Goal: Information Seeking & Learning: Understand process/instructions

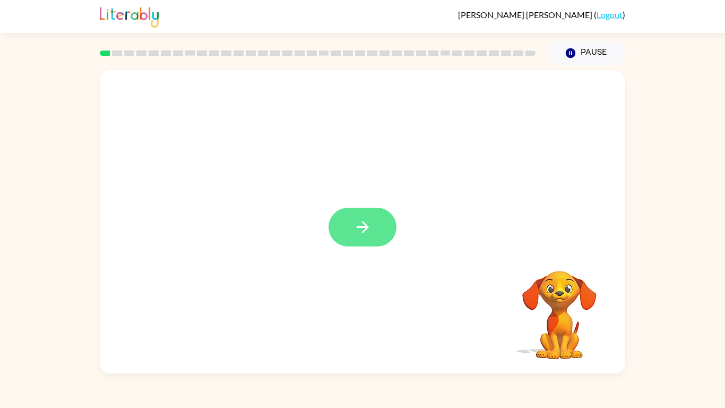
click at [352, 229] on button "button" at bounding box center [363, 227] width 68 height 39
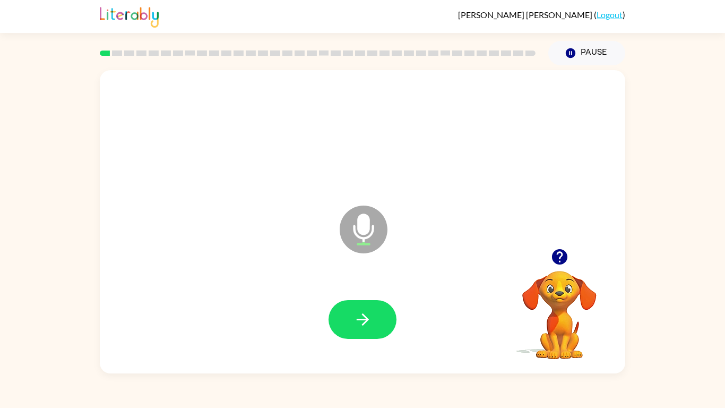
click at [556, 264] on icon "button" at bounding box center [560, 256] width 19 height 19
click at [372, 321] on button "button" at bounding box center [363, 319] width 68 height 39
click at [372, 320] on button "button" at bounding box center [363, 319] width 68 height 39
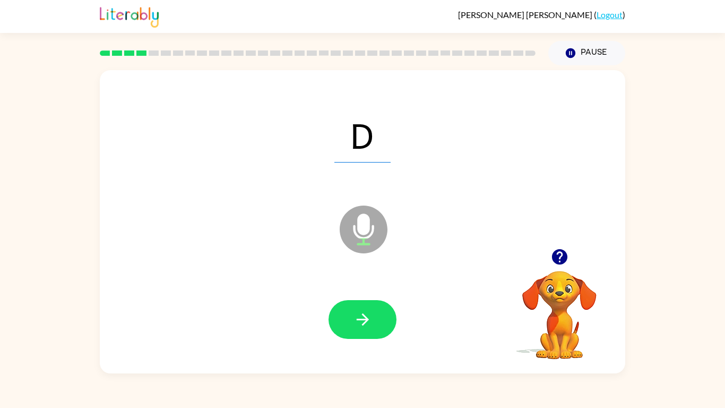
click at [372, 320] on button "button" at bounding box center [363, 319] width 68 height 39
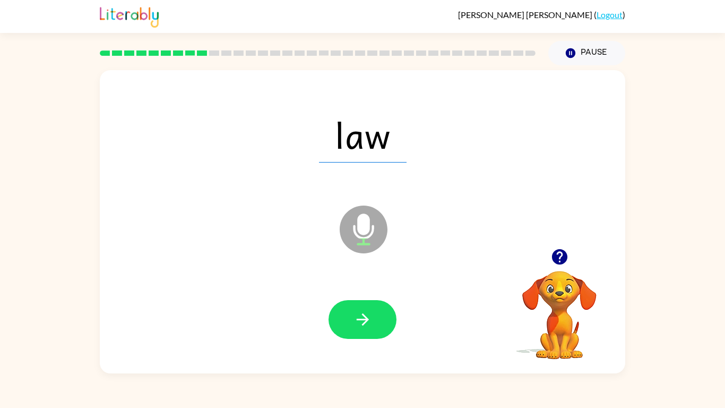
click at [372, 320] on button "button" at bounding box center [363, 319] width 68 height 39
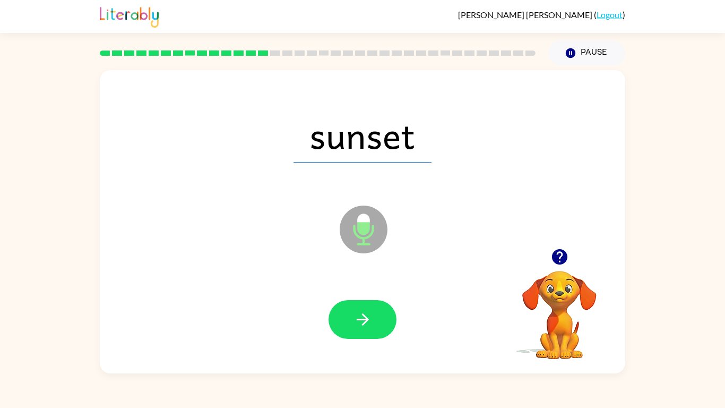
click at [372, 320] on button "button" at bounding box center [363, 319] width 68 height 39
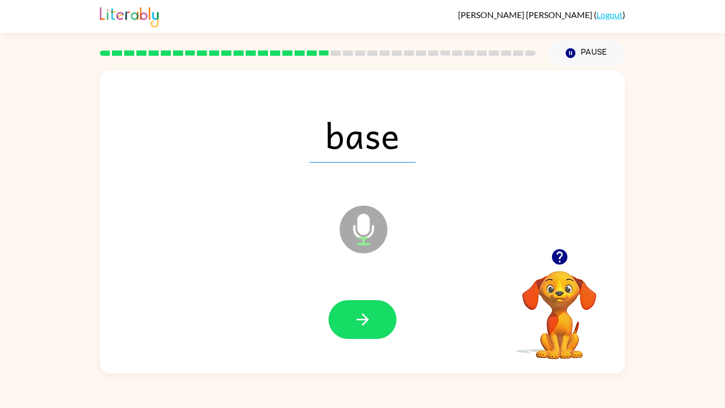
click at [372, 320] on button "button" at bounding box center [363, 319] width 68 height 39
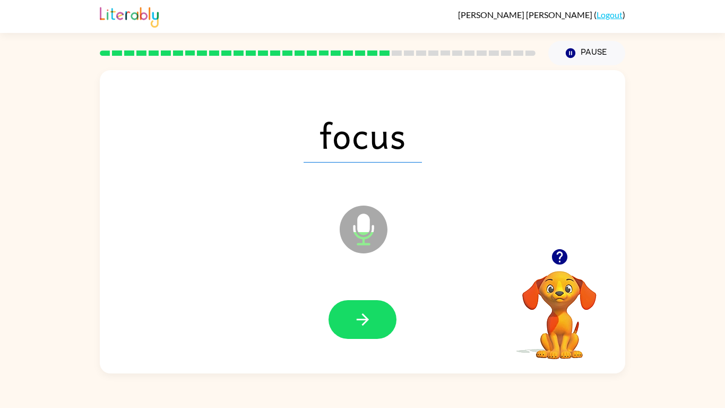
click at [372, 320] on button "button" at bounding box center [363, 319] width 68 height 39
click at [372, 320] on div at bounding box center [363, 319] width 68 height 39
click at [372, 320] on button "button" at bounding box center [363, 319] width 68 height 39
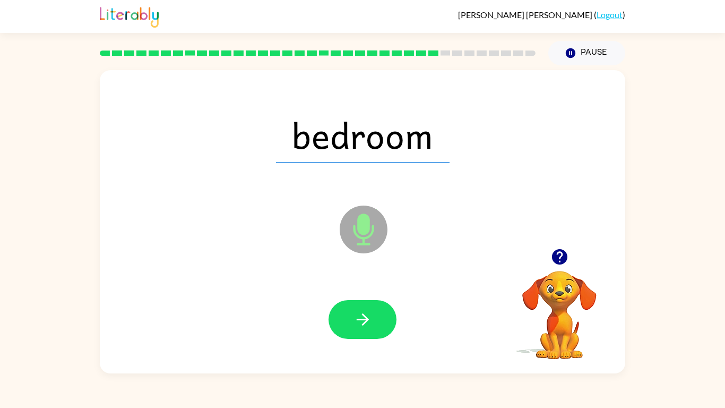
click at [372, 320] on button "button" at bounding box center [363, 319] width 68 height 39
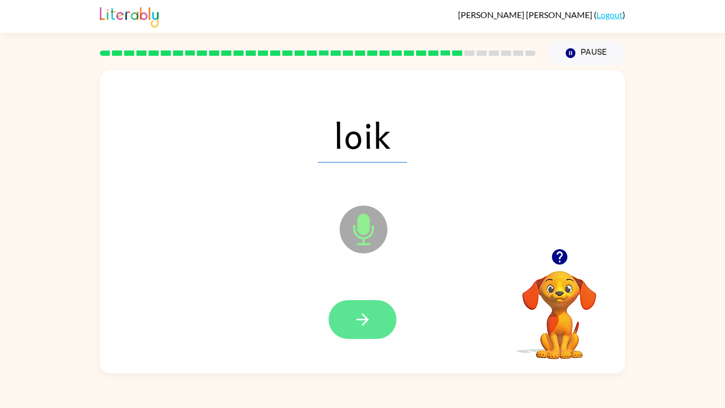
click at [372, 320] on button "button" at bounding box center [363, 319] width 68 height 39
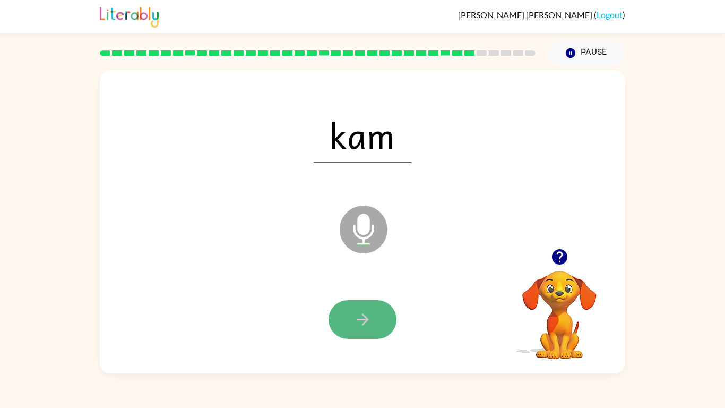
click at [357, 320] on icon "button" at bounding box center [363, 319] width 19 height 19
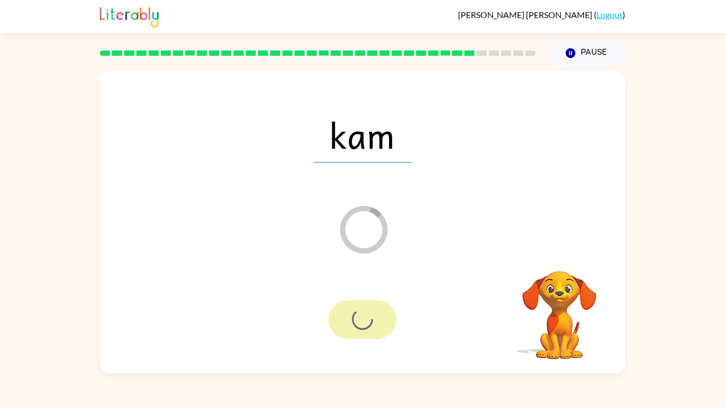
click at [360, 318] on div at bounding box center [363, 319] width 68 height 39
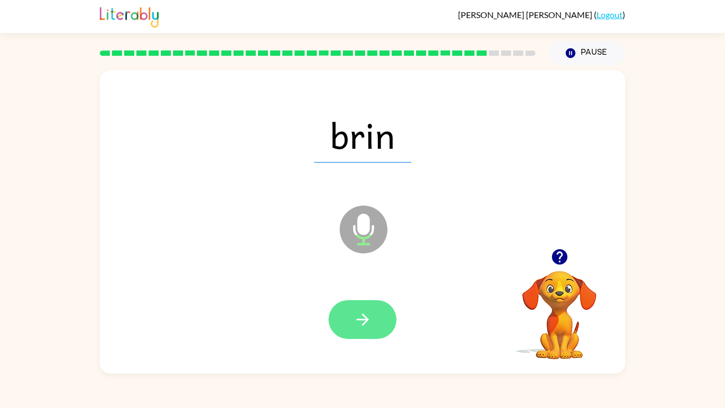
click at [362, 318] on icon "button" at bounding box center [363, 319] width 19 height 19
click at [363, 311] on icon "button" at bounding box center [363, 319] width 19 height 19
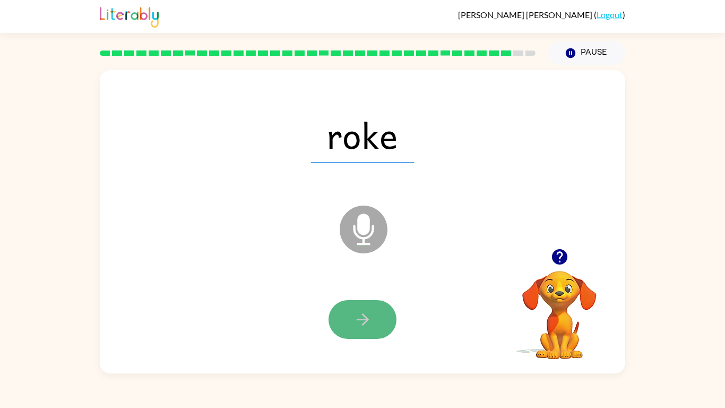
click at [363, 311] on icon "button" at bounding box center [363, 319] width 19 height 19
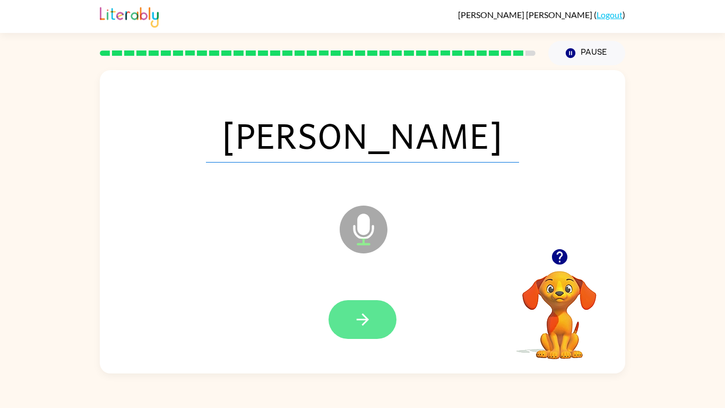
click at [358, 328] on icon "button" at bounding box center [363, 319] width 19 height 19
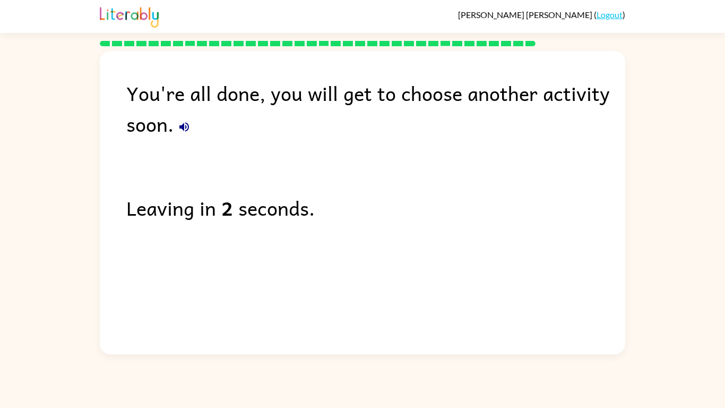
click at [183, 126] on icon "button" at bounding box center [184, 127] width 10 height 10
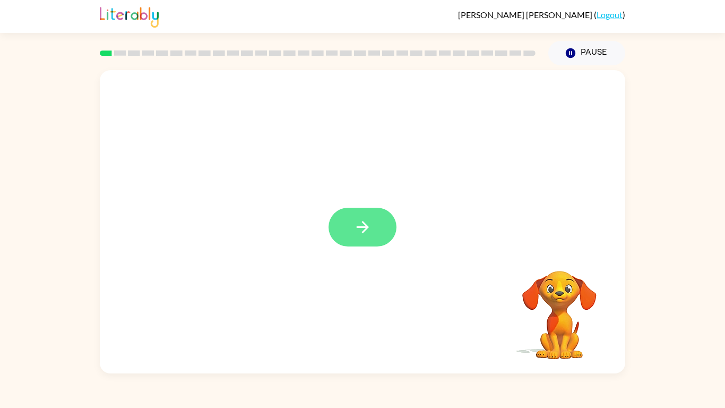
click at [376, 227] on button "button" at bounding box center [363, 227] width 68 height 39
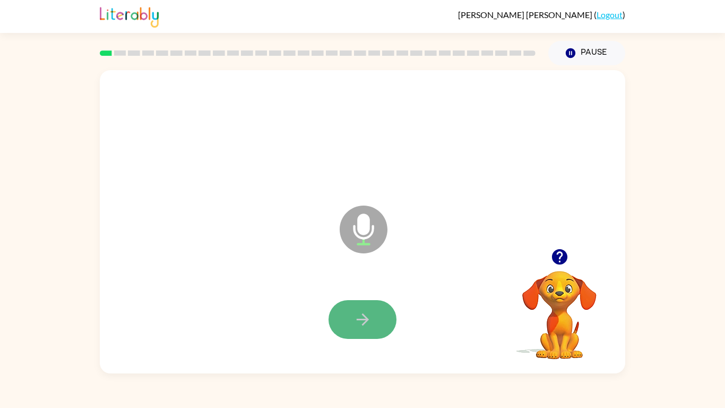
click at [348, 321] on button "button" at bounding box center [363, 319] width 68 height 39
click at [341, 307] on button "button" at bounding box center [363, 319] width 68 height 39
click at [375, 324] on button "button" at bounding box center [363, 319] width 68 height 39
click at [333, 304] on div at bounding box center [363, 319] width 68 height 39
click at [340, 316] on button "button" at bounding box center [363, 319] width 68 height 39
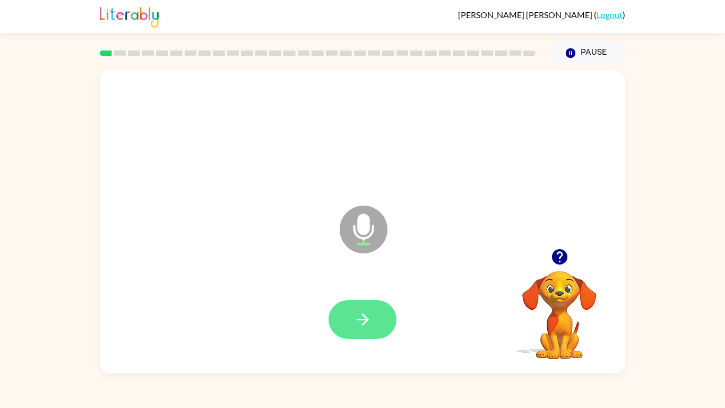
click at [340, 315] on button "button" at bounding box center [363, 319] width 68 height 39
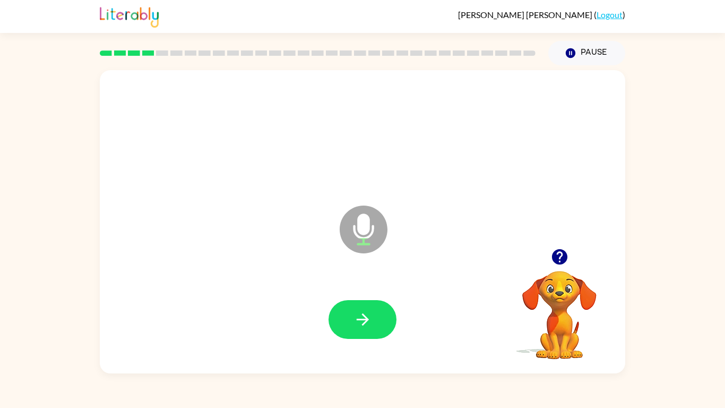
click at [340, 315] on button "button" at bounding box center [363, 319] width 68 height 39
click at [339, 316] on button "button" at bounding box center [363, 319] width 68 height 39
click at [346, 321] on button "button" at bounding box center [363, 319] width 68 height 39
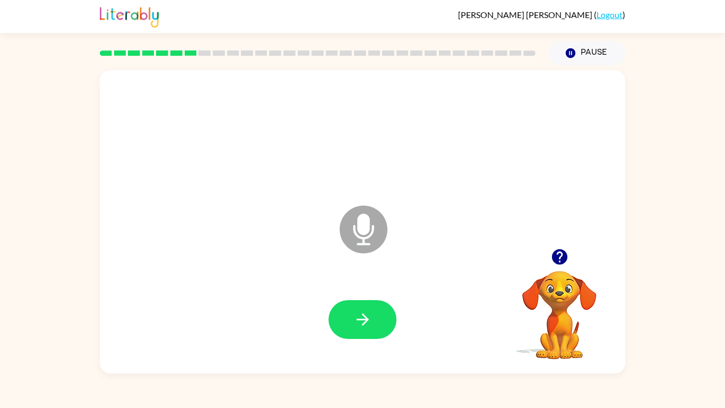
click at [346, 321] on button "button" at bounding box center [363, 319] width 68 height 39
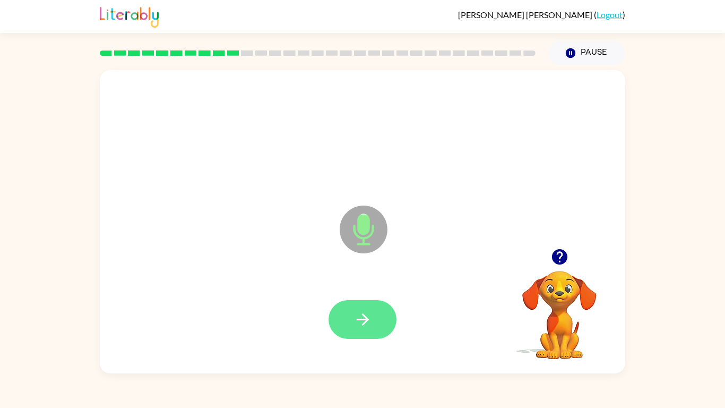
click at [354, 305] on button "button" at bounding box center [363, 319] width 68 height 39
click at [346, 321] on button "button" at bounding box center [363, 319] width 68 height 39
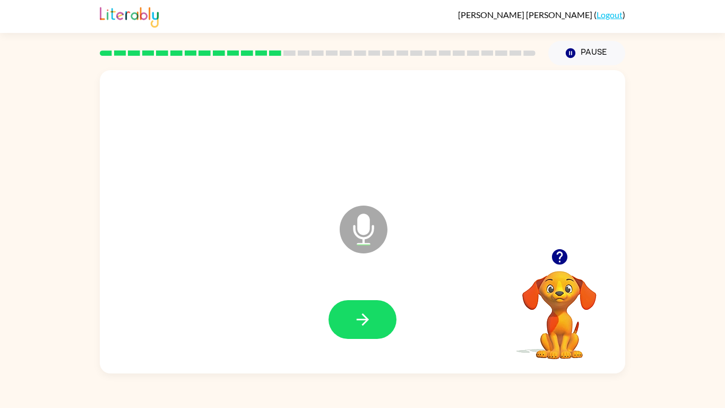
click at [346, 321] on button "button" at bounding box center [363, 319] width 68 height 39
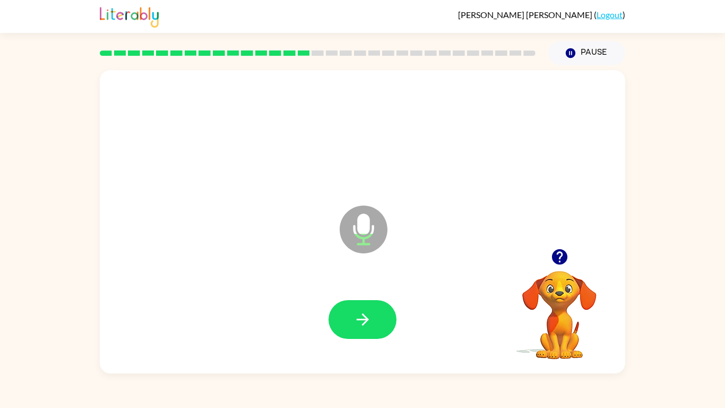
click at [346, 321] on button "button" at bounding box center [363, 319] width 68 height 39
click at [554, 258] on icon "button" at bounding box center [559, 256] width 15 height 15
click at [375, 312] on button "button" at bounding box center [363, 319] width 68 height 39
click at [375, 311] on button "button" at bounding box center [363, 319] width 68 height 39
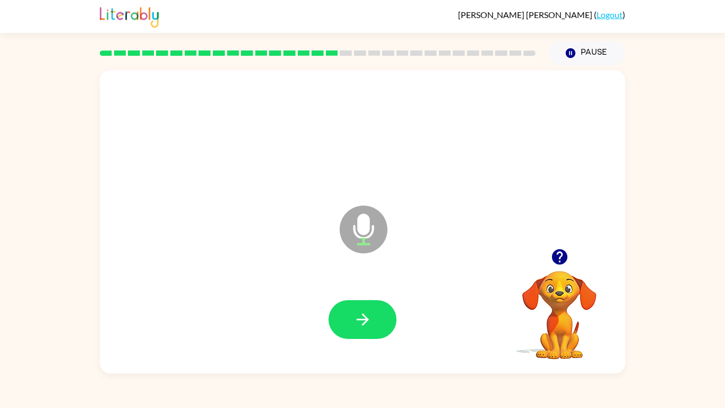
click at [375, 311] on button "button" at bounding box center [363, 319] width 68 height 39
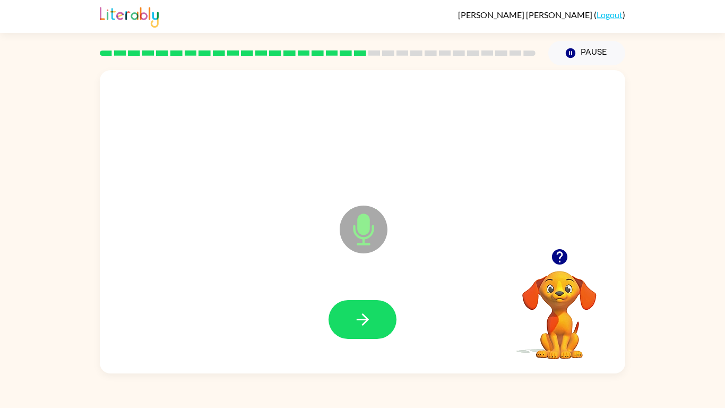
click at [375, 311] on button "button" at bounding box center [363, 319] width 68 height 39
click at [370, 336] on button "button" at bounding box center [363, 319] width 68 height 39
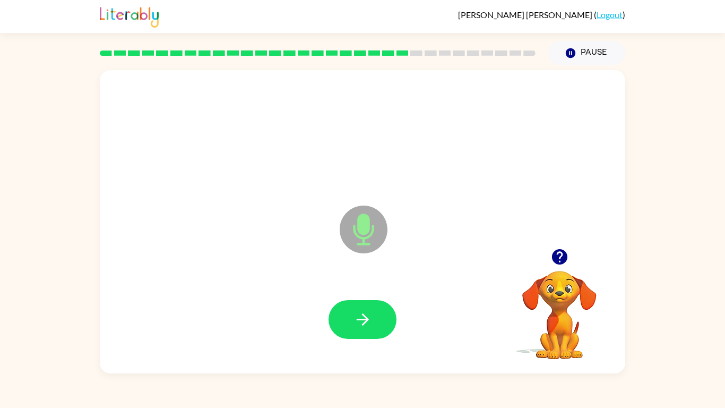
click at [370, 336] on button "button" at bounding box center [363, 319] width 68 height 39
click at [563, 260] on icon "button" at bounding box center [559, 256] width 15 height 15
click at [390, 323] on button "button" at bounding box center [363, 319] width 68 height 39
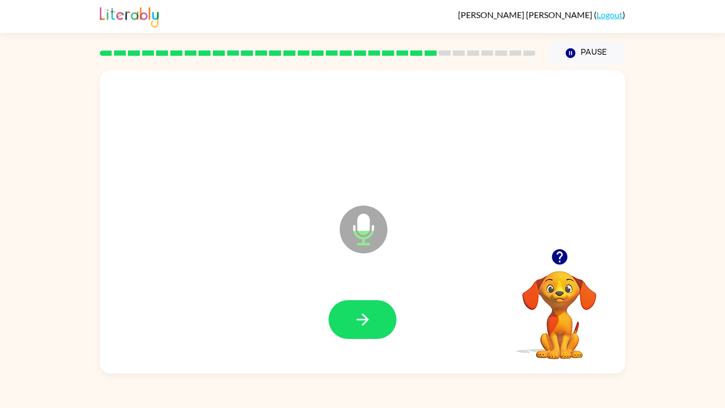
click at [390, 323] on button "button" at bounding box center [363, 319] width 68 height 39
click at [564, 258] on icon "button" at bounding box center [559, 256] width 15 height 15
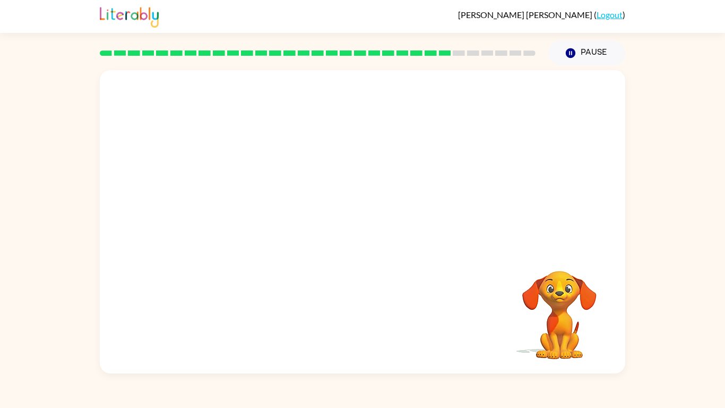
click at [559, 259] on video "Your browser must support playing .mp4 files to use Literably. Please try using…" at bounding box center [560, 307] width 106 height 106
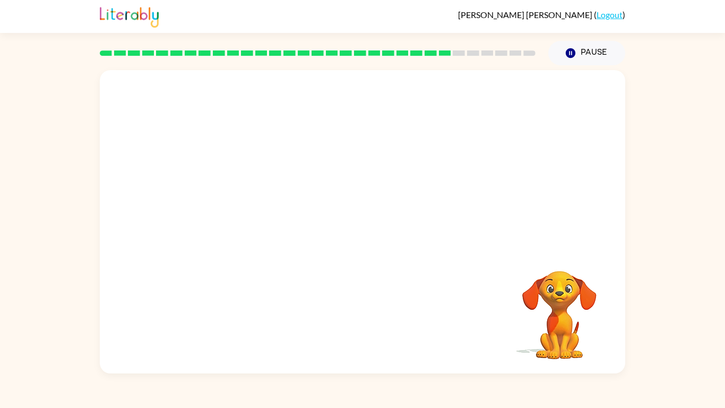
click at [559, 259] on video "Your browser must support playing .mp4 files to use Literably. Please try using…" at bounding box center [560, 307] width 106 height 106
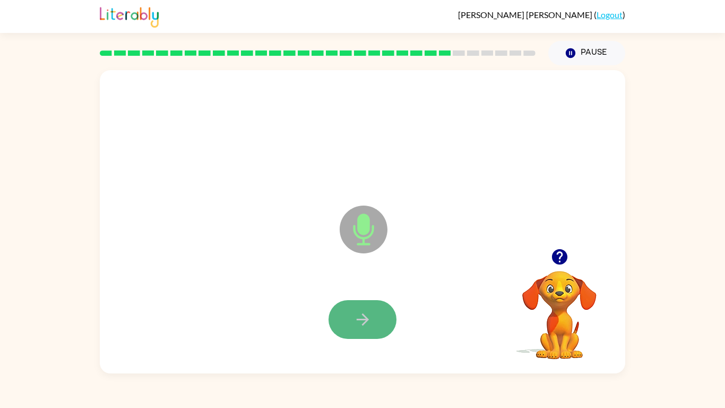
click at [362, 316] on icon "button" at bounding box center [363, 319] width 19 height 19
click at [351, 324] on button "button" at bounding box center [363, 319] width 68 height 39
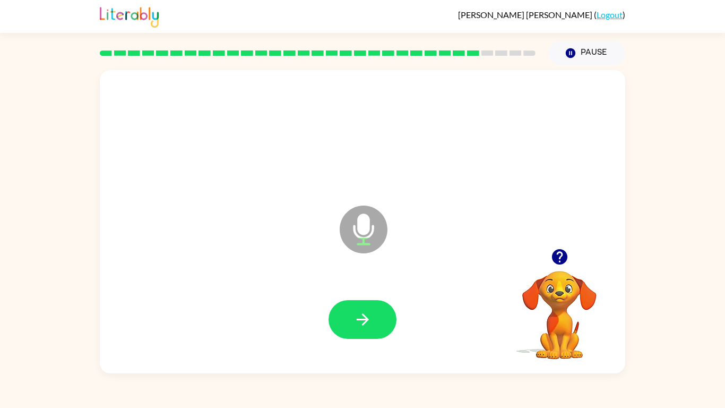
click at [351, 324] on button "button" at bounding box center [363, 319] width 68 height 39
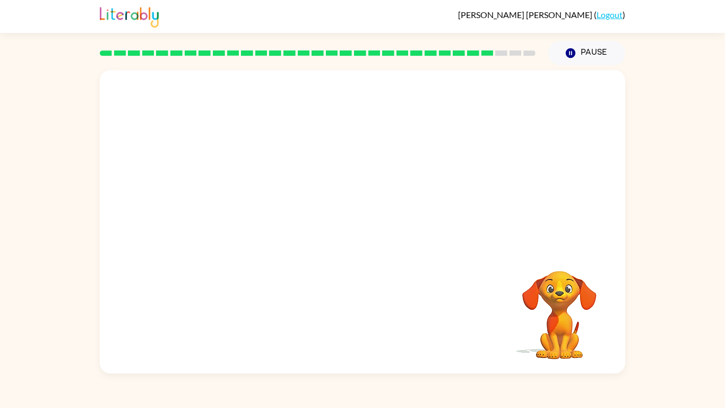
click at [351, 324] on div at bounding box center [362, 319] width 504 height 87
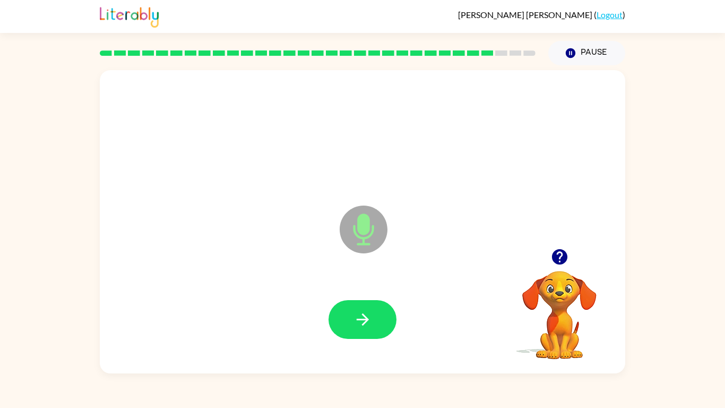
click at [351, 324] on button "button" at bounding box center [363, 319] width 68 height 39
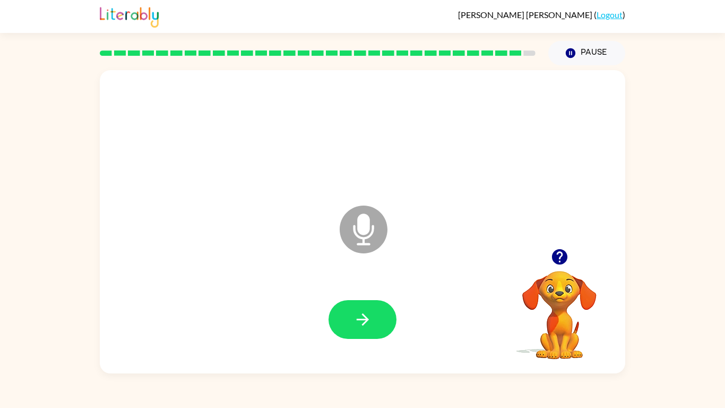
click at [351, 324] on button "button" at bounding box center [363, 319] width 68 height 39
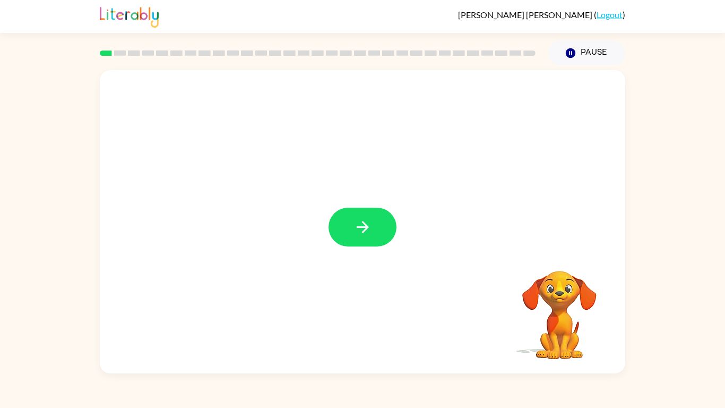
click at [114, 50] on rect at bounding box center [120, 52] width 12 height 5
click at [349, 230] on button "button" at bounding box center [363, 227] width 68 height 39
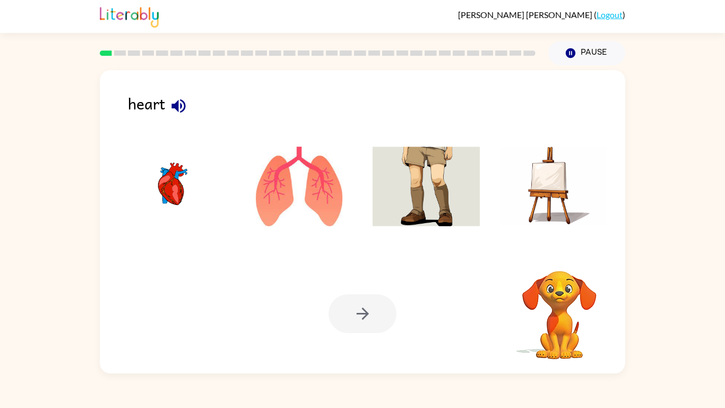
click at [528, 45] on div at bounding box center [317, 53] width 449 height 37
click at [177, 107] on icon "button" at bounding box center [178, 106] width 14 height 14
click at [281, 185] on img at bounding box center [299, 187] width 107 height 80
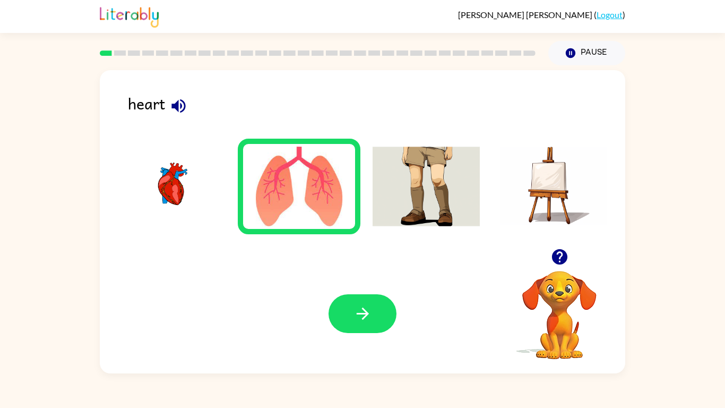
click at [368, 188] on li at bounding box center [426, 187] width 123 height 96
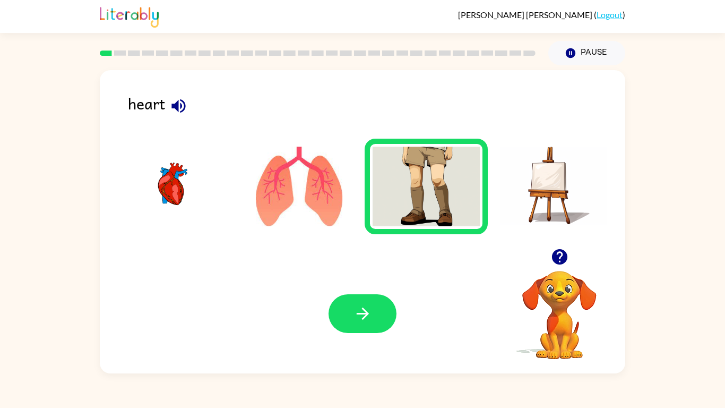
click at [524, 199] on img at bounding box center [553, 187] width 107 height 80
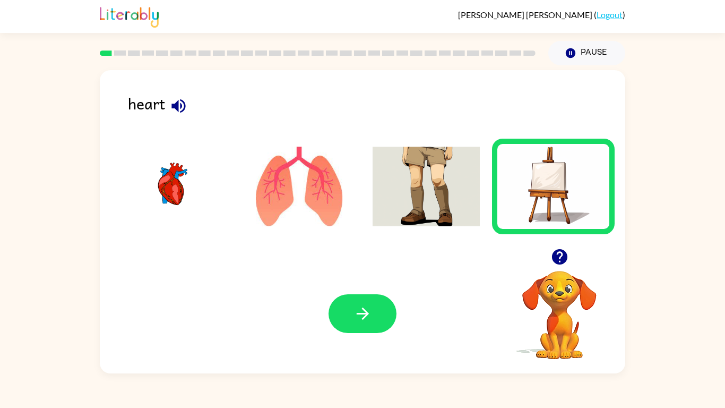
click at [193, 195] on img at bounding box center [171, 187] width 107 height 80
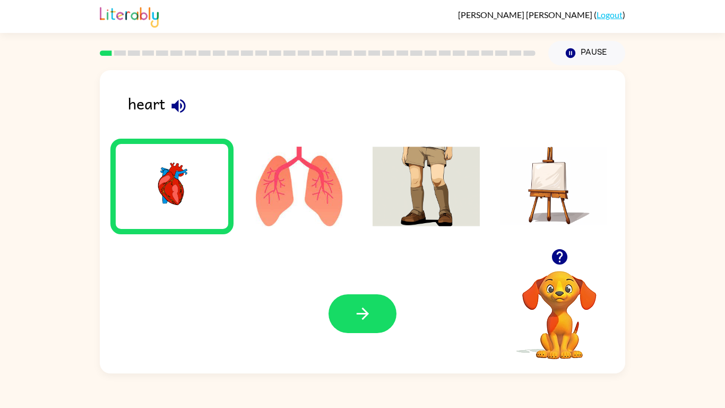
click at [340, 280] on div "Your browser must support playing .mp4 files to use Literably. Please try using…" at bounding box center [363, 313] width 526 height 119
click at [346, 301] on button "button" at bounding box center [363, 313] width 68 height 39
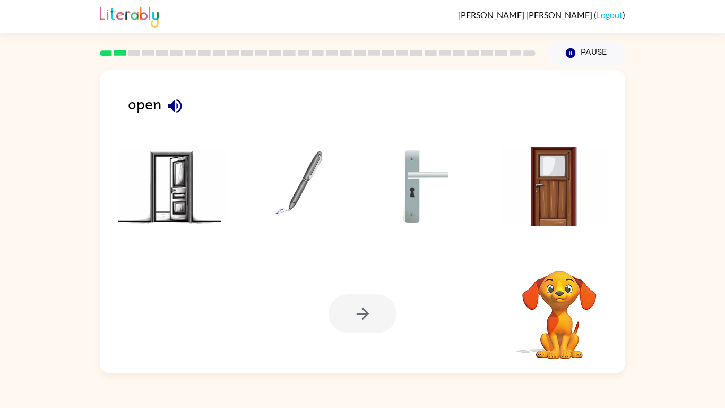
click at [346, 301] on div at bounding box center [363, 313] width 68 height 39
click at [178, 199] on img at bounding box center [171, 187] width 107 height 80
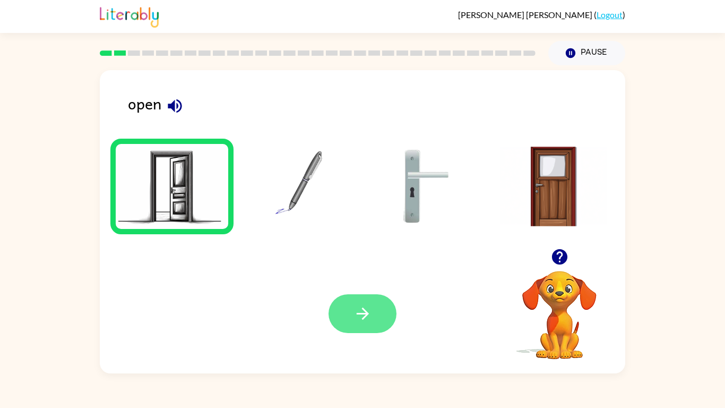
click at [382, 321] on button "button" at bounding box center [363, 313] width 68 height 39
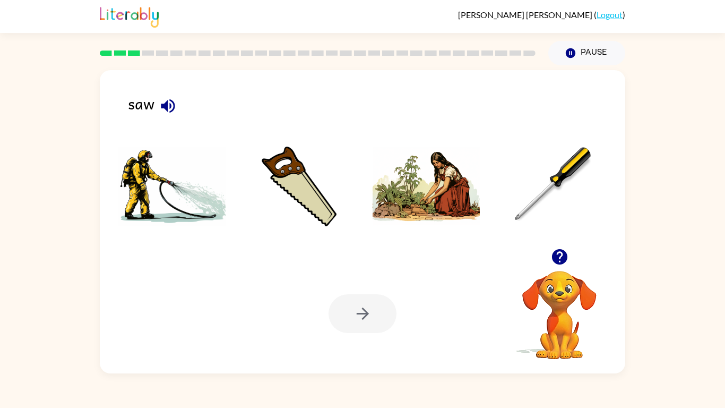
click at [315, 187] on img at bounding box center [299, 187] width 107 height 80
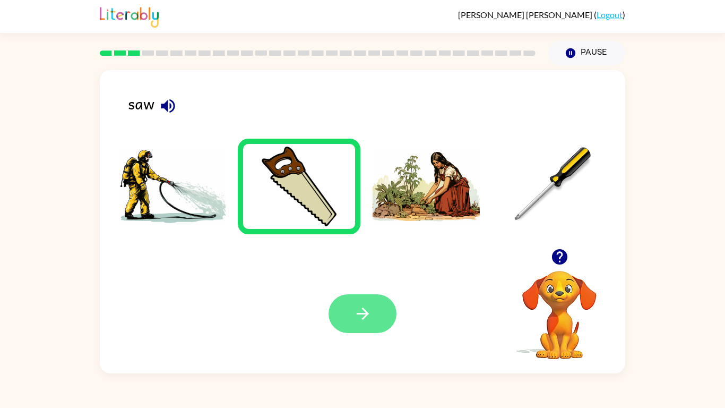
click at [381, 326] on button "button" at bounding box center [363, 313] width 68 height 39
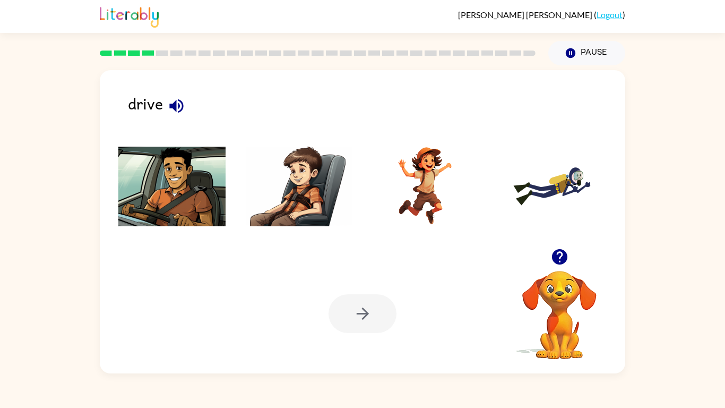
click at [182, 208] on img at bounding box center [171, 187] width 107 height 80
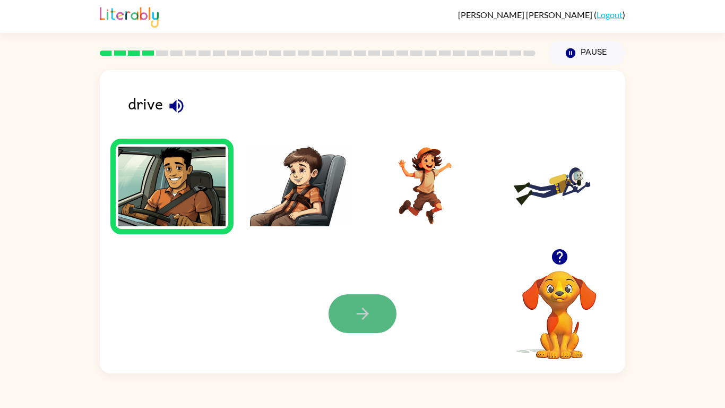
click at [389, 316] on button "button" at bounding box center [363, 313] width 68 height 39
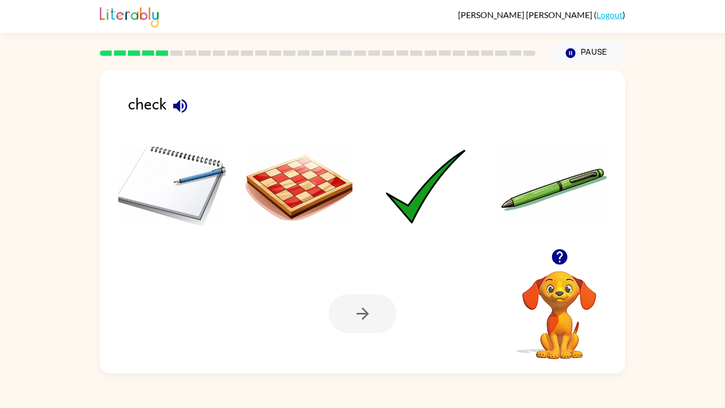
click at [407, 193] on img at bounding box center [426, 187] width 107 height 80
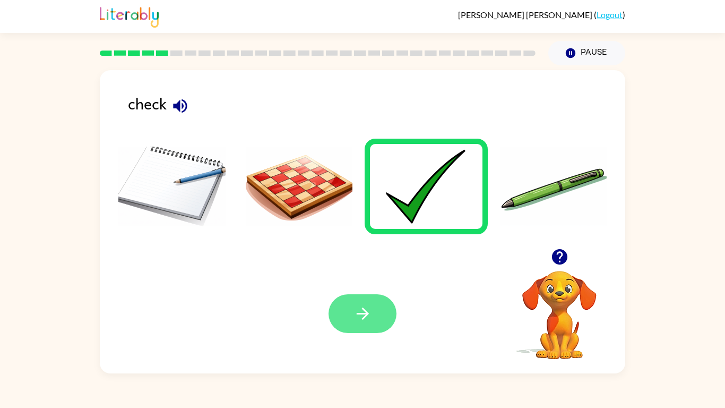
click at [379, 321] on button "button" at bounding box center [363, 313] width 68 height 39
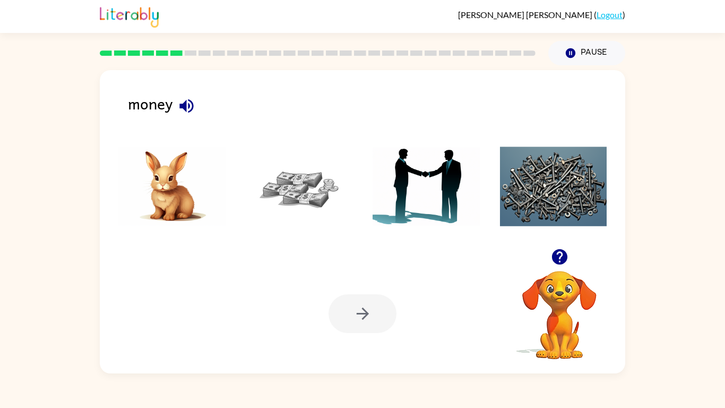
click at [285, 195] on img at bounding box center [299, 187] width 107 height 80
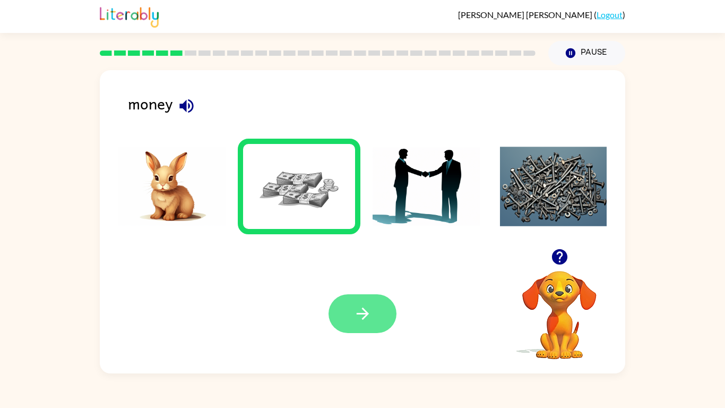
click at [370, 323] on icon "button" at bounding box center [363, 313] width 19 height 19
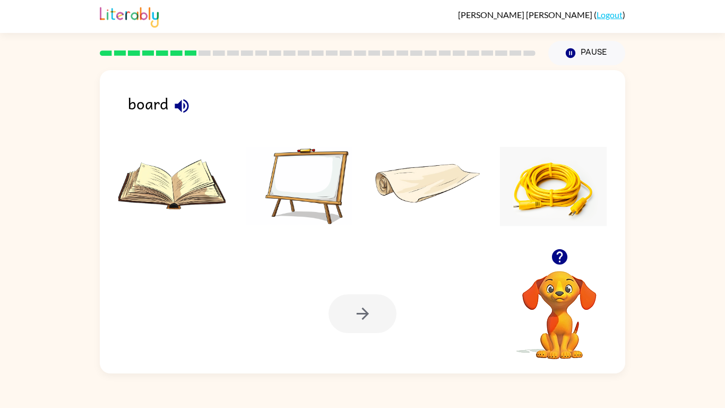
click at [319, 174] on img at bounding box center [299, 187] width 107 height 80
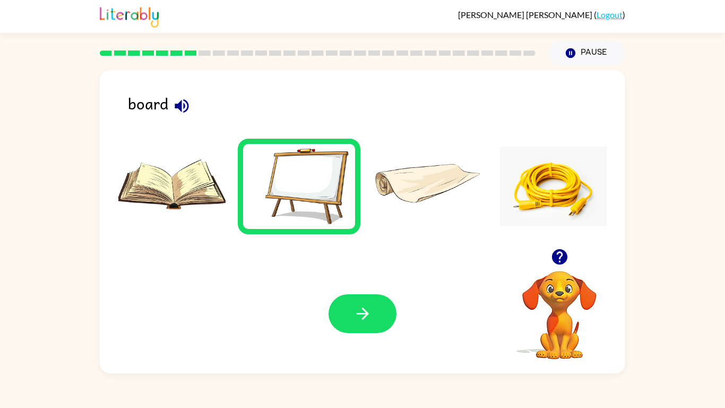
click at [423, 330] on div "Your browser must support playing .mp4 files to use Literably. Please try using…" at bounding box center [363, 313] width 526 height 119
click at [365, 331] on button "button" at bounding box center [363, 313] width 68 height 39
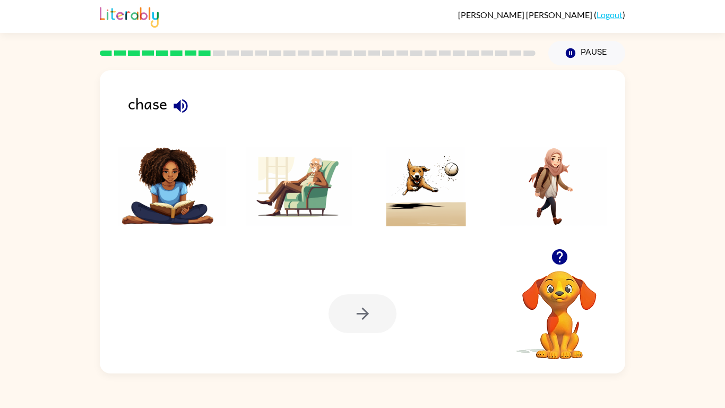
click at [177, 97] on icon "button" at bounding box center [180, 106] width 19 height 19
click at [193, 106] on button "button" at bounding box center [180, 105] width 27 height 27
click at [218, 119] on div "chase" at bounding box center [376, 107] width 497 height 33
click at [186, 107] on icon "button" at bounding box center [180, 106] width 19 height 19
click at [183, 113] on icon "button" at bounding box center [180, 106] width 19 height 19
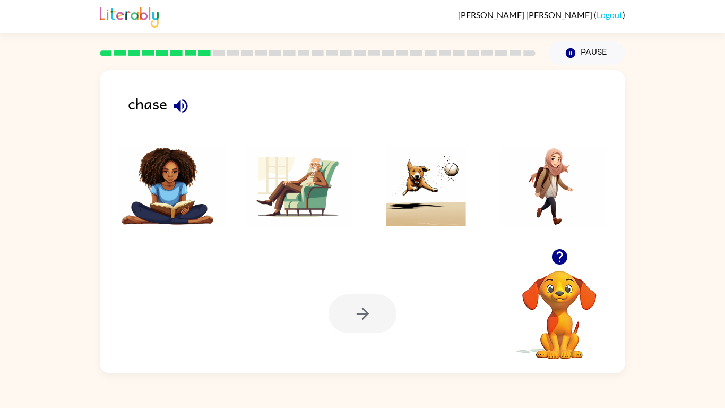
click at [441, 187] on img at bounding box center [426, 187] width 107 height 80
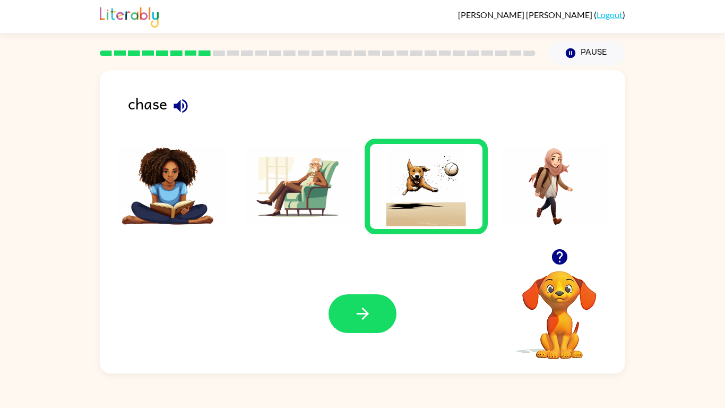
click at [331, 193] on img at bounding box center [299, 187] width 107 height 80
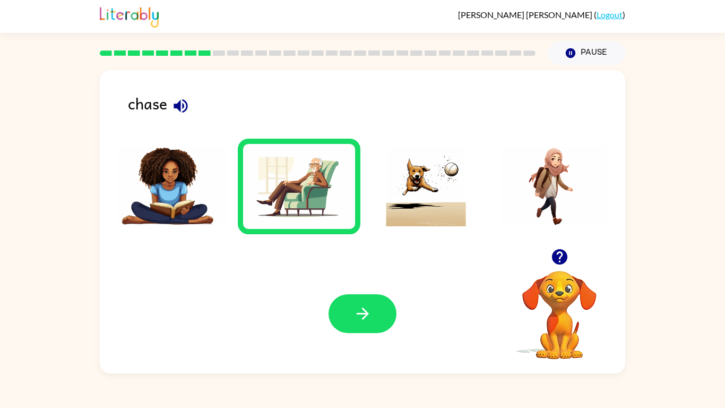
click at [441, 192] on img at bounding box center [426, 187] width 107 height 80
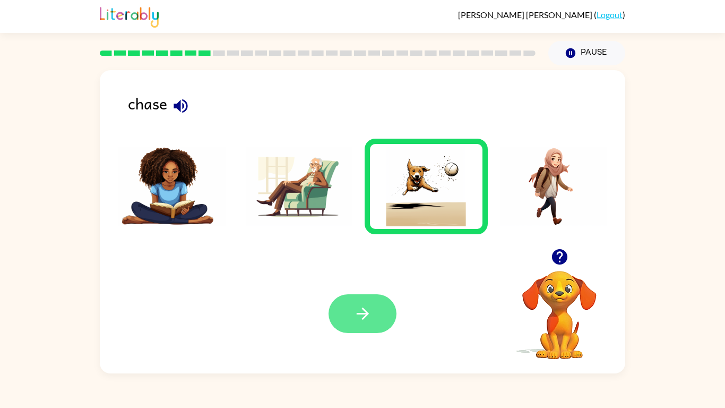
click at [372, 318] on button "button" at bounding box center [363, 313] width 68 height 39
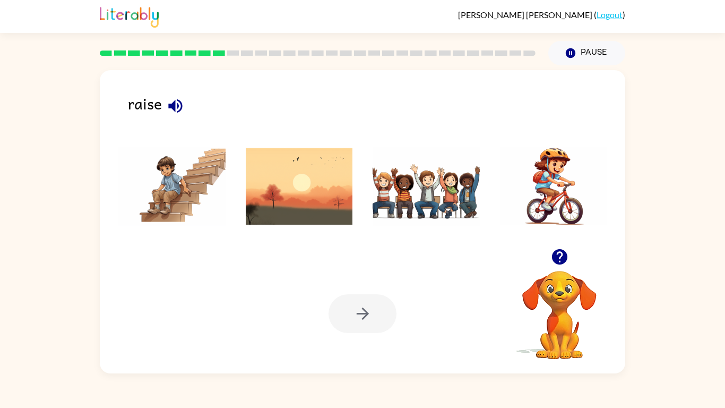
click at [184, 118] on div "raise" at bounding box center [376, 107] width 497 height 33
click at [184, 111] on icon "button" at bounding box center [175, 106] width 19 height 19
click at [315, 191] on img at bounding box center [299, 187] width 107 height 80
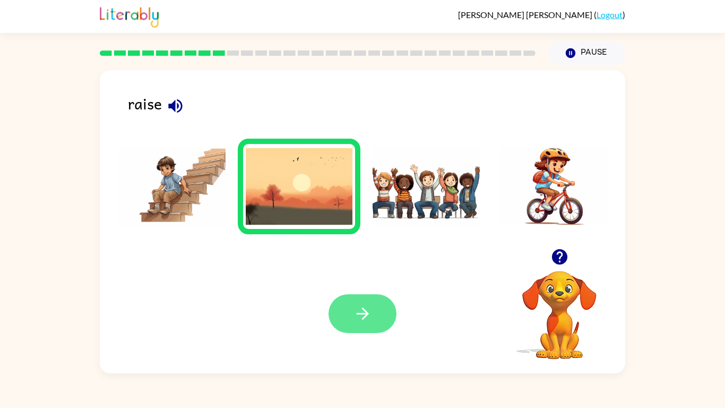
click at [372, 331] on button "button" at bounding box center [363, 313] width 68 height 39
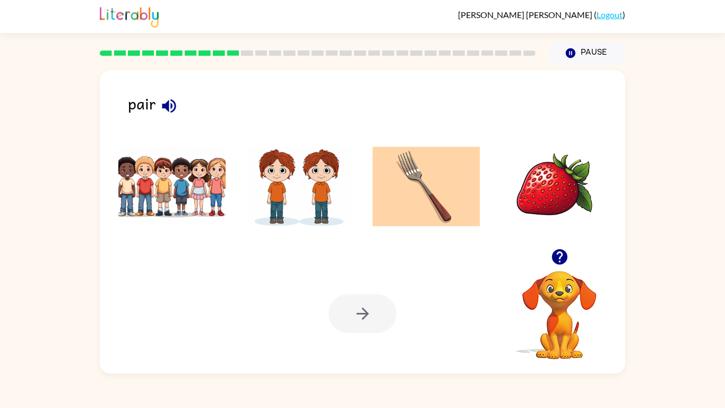
click at [175, 98] on icon "button" at bounding box center [169, 106] width 19 height 19
click at [175, 118] on button "button" at bounding box center [169, 105] width 27 height 27
click at [177, 99] on icon "button" at bounding box center [169, 106] width 19 height 19
click at [182, 97] on div "pair" at bounding box center [376, 107] width 497 height 33
click at [171, 109] on icon "button" at bounding box center [169, 106] width 19 height 19
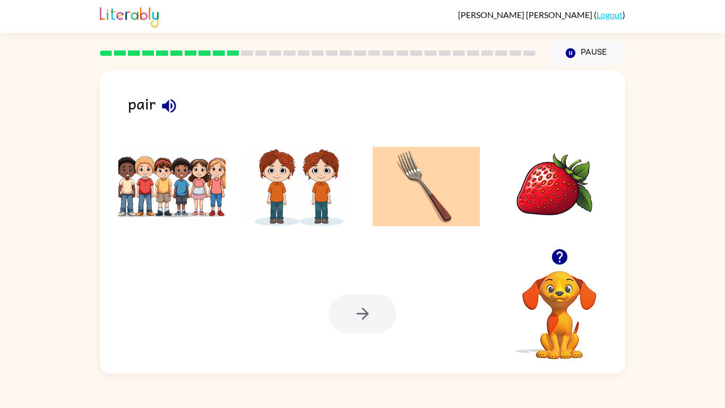
click at [550, 211] on img at bounding box center [553, 187] width 107 height 80
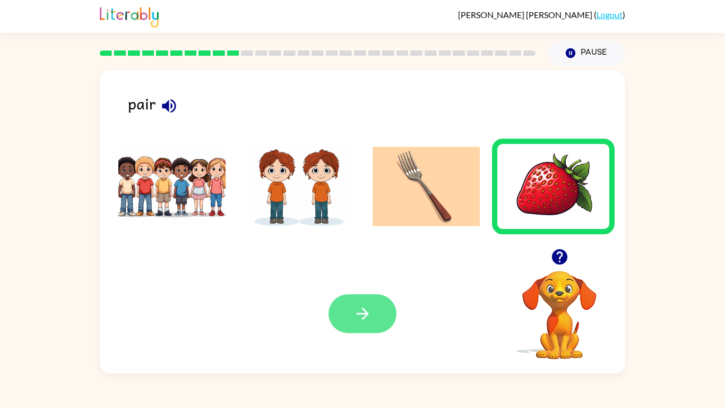
click at [396, 318] on button "button" at bounding box center [363, 313] width 68 height 39
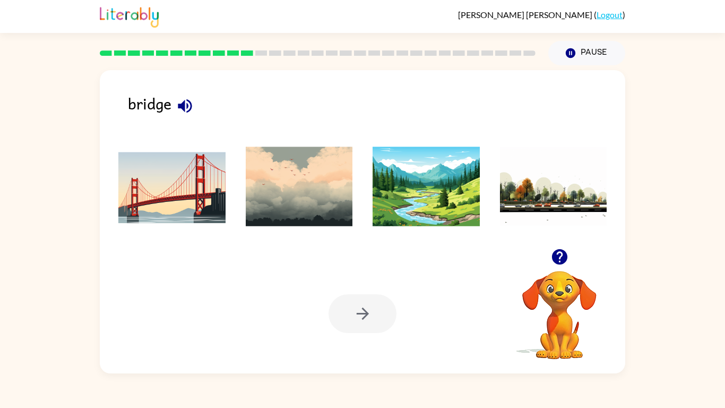
click at [192, 102] on icon "button" at bounding box center [185, 106] width 19 height 19
click at [209, 191] on img at bounding box center [171, 187] width 107 height 80
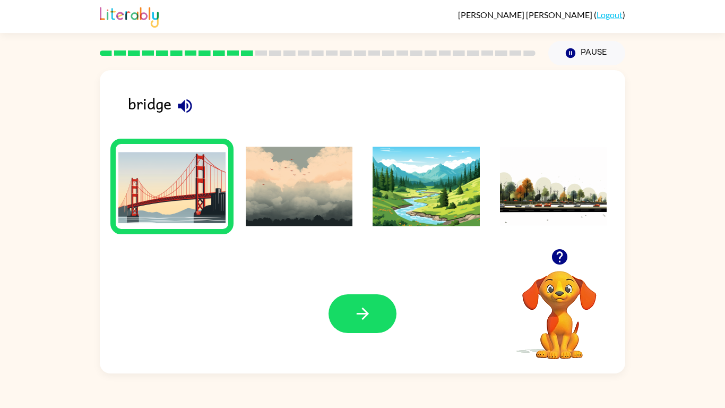
click at [354, 342] on div "Your browser must support playing .mp4 files to use Literably. Please try using…" at bounding box center [363, 313] width 526 height 119
click at [368, 318] on icon "button" at bounding box center [363, 313] width 19 height 19
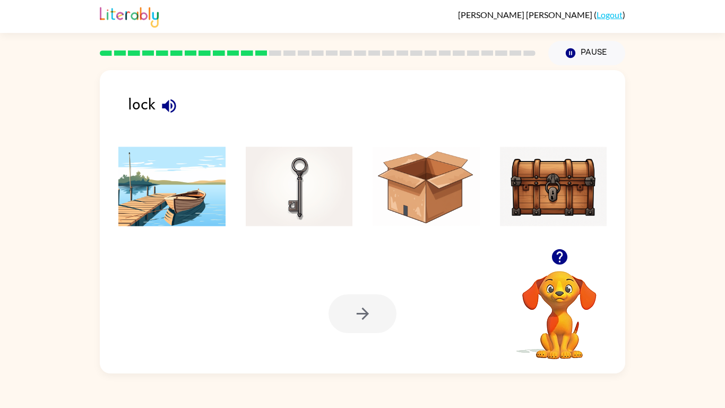
click at [167, 109] on icon "button" at bounding box center [169, 106] width 14 height 14
click at [178, 117] on div "lock" at bounding box center [376, 107] width 497 height 33
click at [331, 177] on img at bounding box center [299, 187] width 107 height 80
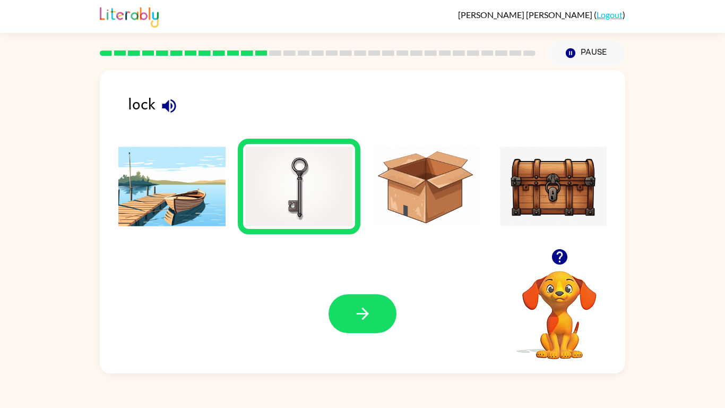
click at [546, 174] on img at bounding box center [553, 187] width 107 height 80
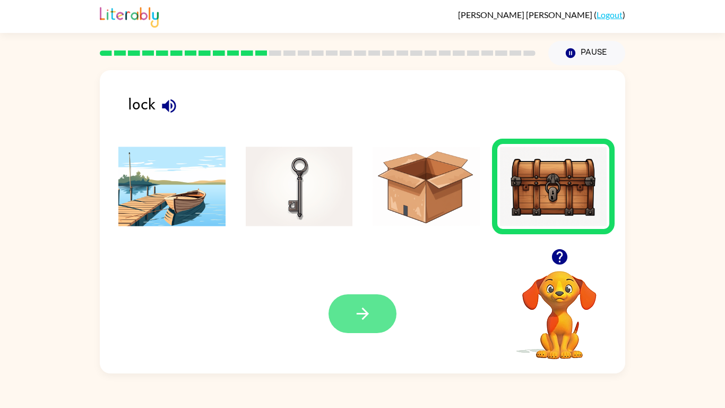
click at [376, 306] on button "button" at bounding box center [363, 313] width 68 height 39
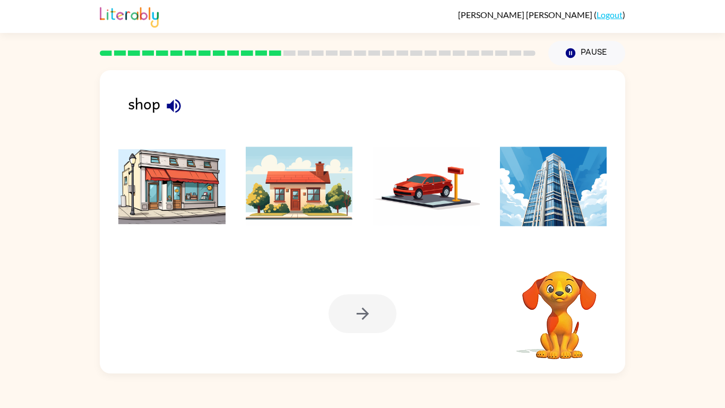
click at [376, 306] on div at bounding box center [363, 313] width 68 height 39
click at [180, 117] on button "button" at bounding box center [173, 105] width 27 height 27
click at [224, 210] on img at bounding box center [171, 187] width 107 height 80
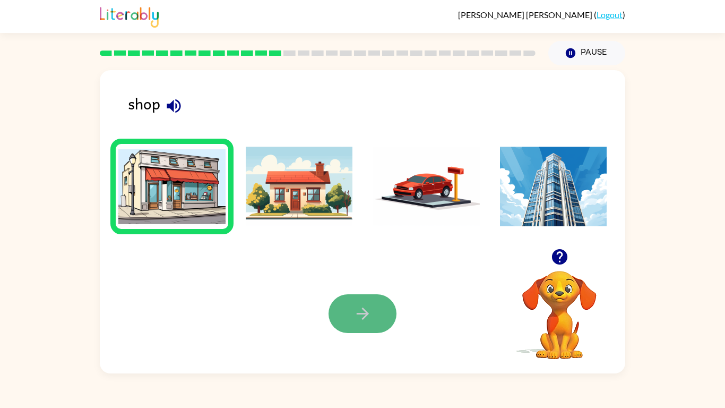
click at [356, 312] on icon "button" at bounding box center [363, 313] width 19 height 19
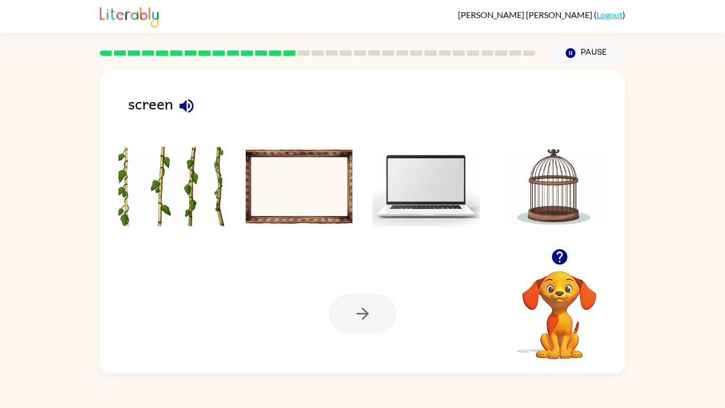
click at [186, 108] on icon "button" at bounding box center [186, 106] width 14 height 14
click at [423, 176] on img at bounding box center [426, 187] width 107 height 80
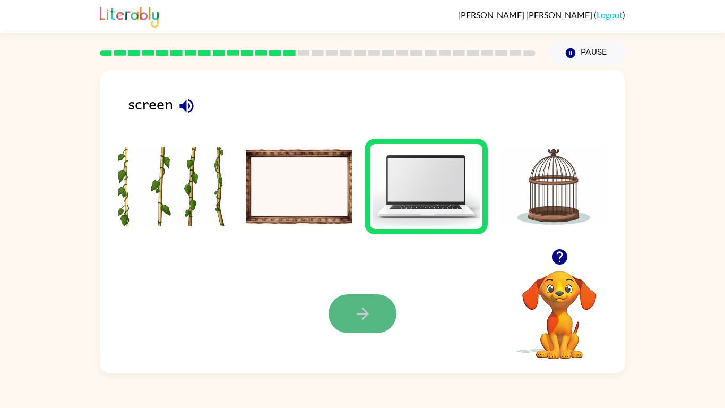
click at [370, 316] on icon "button" at bounding box center [363, 313] width 19 height 19
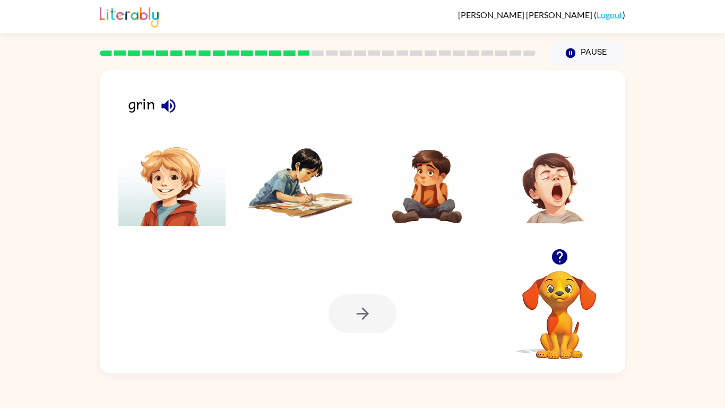
click at [168, 105] on icon "button" at bounding box center [168, 106] width 14 height 14
click at [190, 196] on img at bounding box center [171, 187] width 107 height 80
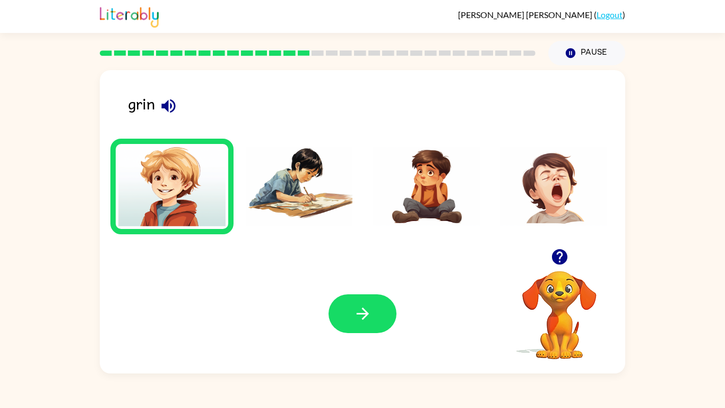
click at [190, 196] on img at bounding box center [171, 187] width 107 height 80
click at [375, 300] on button "button" at bounding box center [363, 313] width 68 height 39
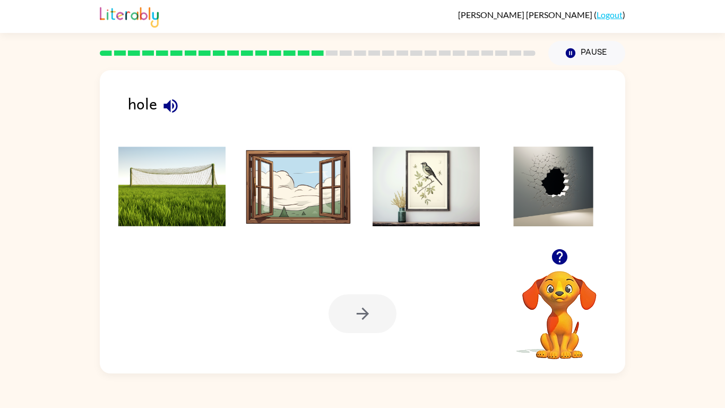
click at [537, 168] on img at bounding box center [553, 187] width 107 height 80
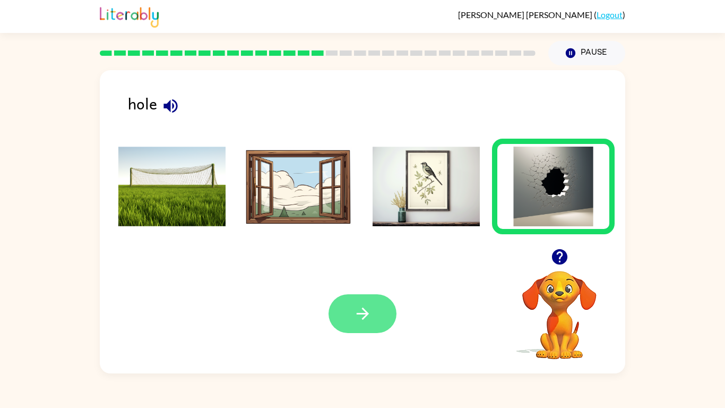
click at [375, 308] on button "button" at bounding box center [363, 313] width 68 height 39
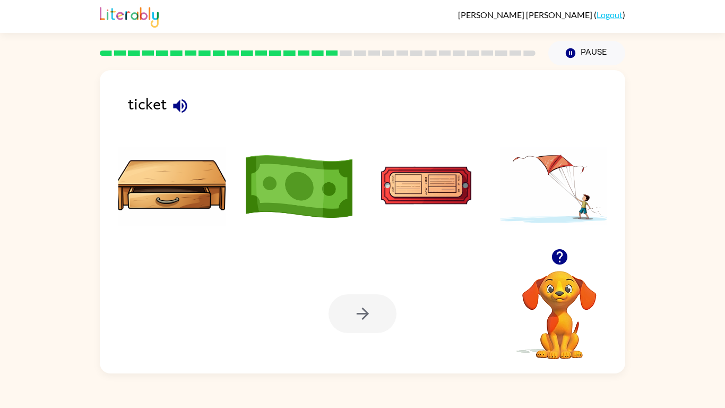
click at [419, 183] on img at bounding box center [426, 187] width 107 height 80
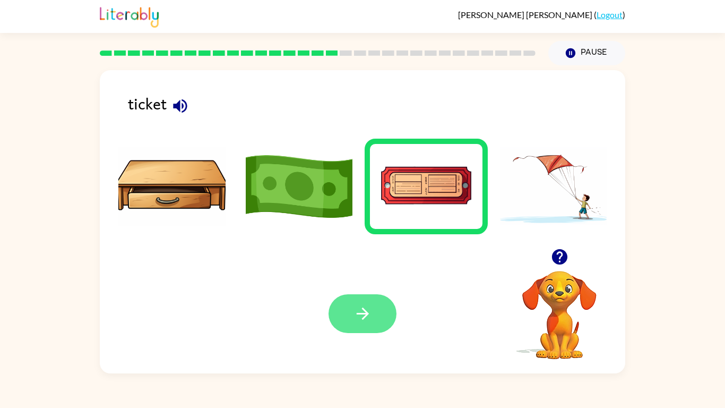
click at [354, 313] on icon "button" at bounding box center [363, 313] width 19 height 19
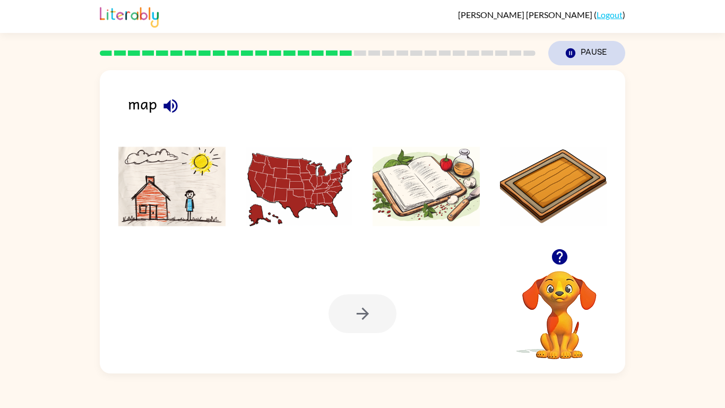
click at [588, 56] on button "Pause Pause" at bounding box center [586, 53] width 77 height 24
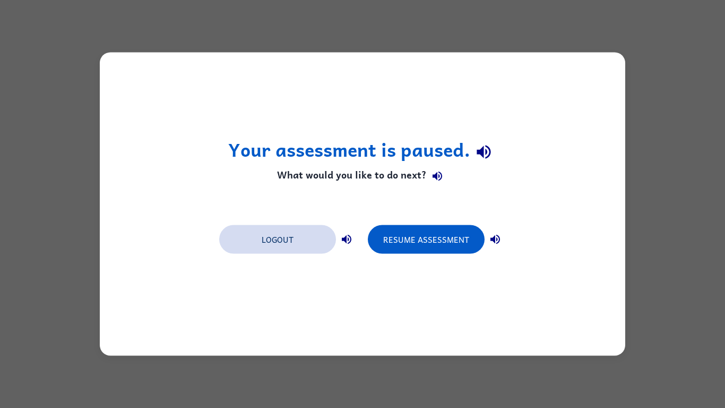
click at [301, 246] on button "Logout" at bounding box center [277, 239] width 117 height 29
